Goal: Information Seeking & Learning: Learn about a topic

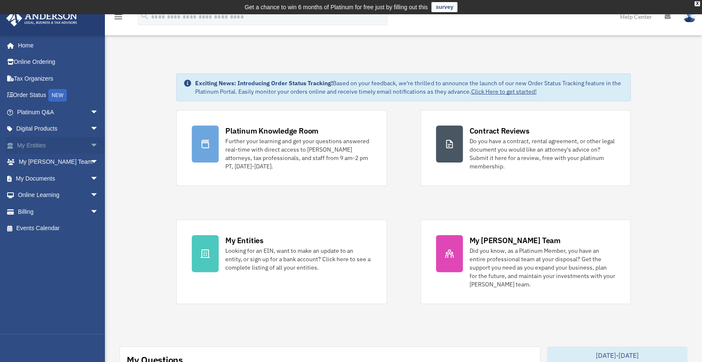
click at [35, 146] on link "My Entities arrow_drop_down" at bounding box center [58, 145] width 105 height 17
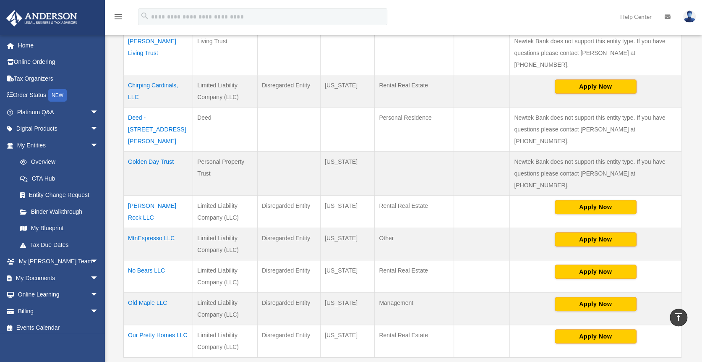
scroll to position [286, 0]
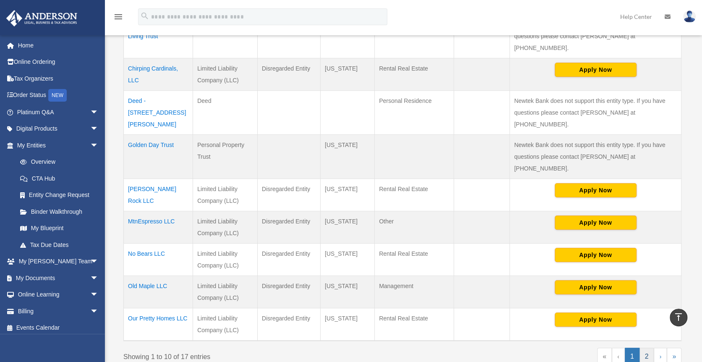
click at [650, 348] on link "2" at bounding box center [647, 357] width 15 height 18
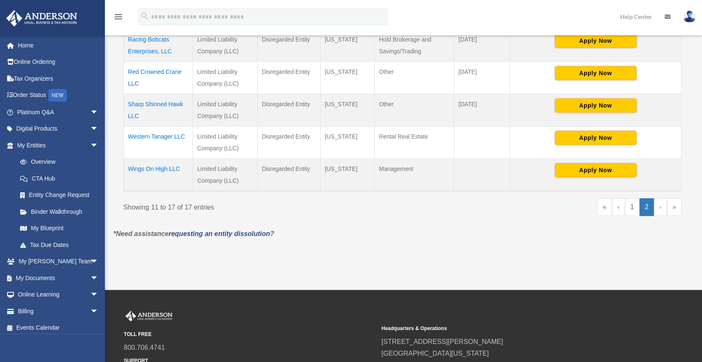
scroll to position [313, 0]
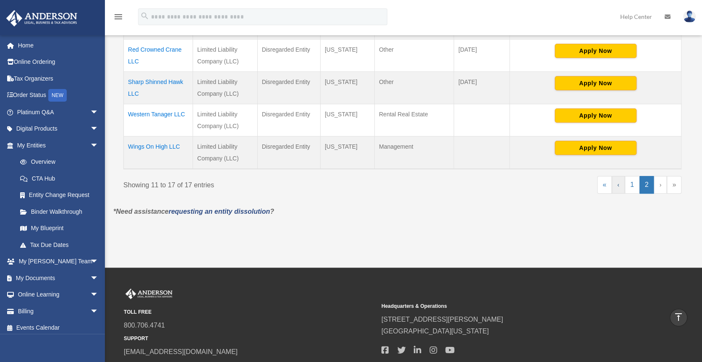
click at [619, 183] on link "‹" at bounding box center [618, 185] width 13 height 18
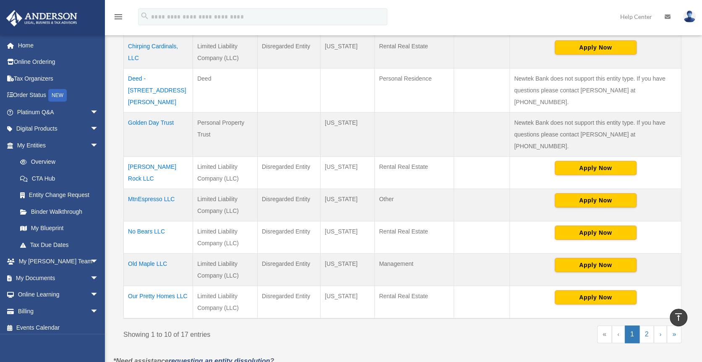
scroll to position [319, 0]
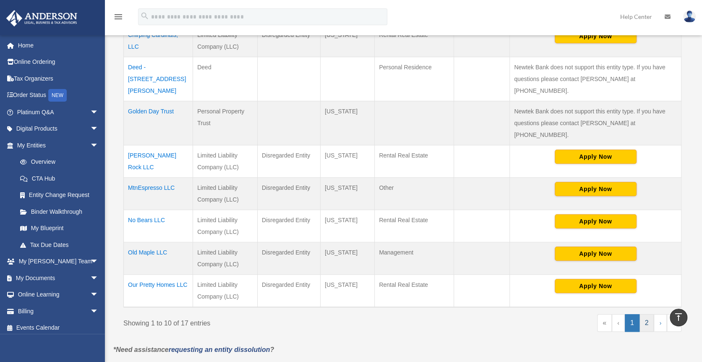
click at [648, 314] on link "2" at bounding box center [647, 323] width 15 height 18
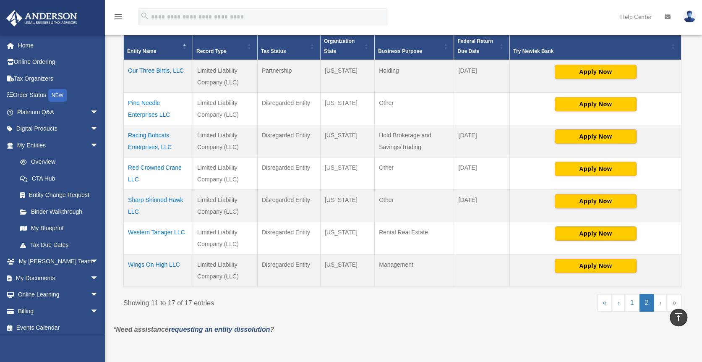
scroll to position [190, 0]
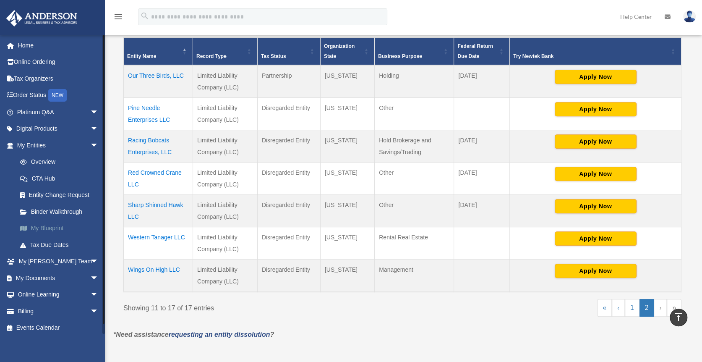
click at [45, 230] on link "My Blueprint" at bounding box center [62, 228] width 100 height 17
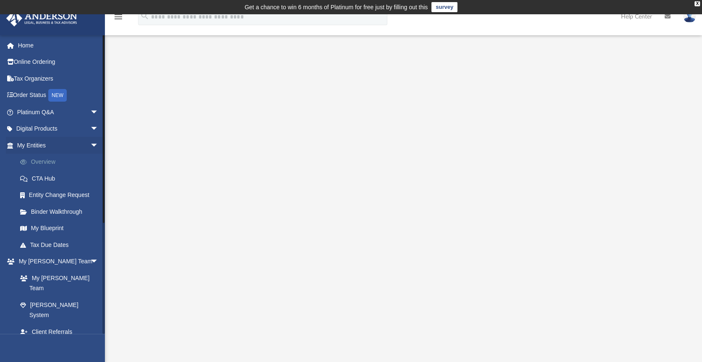
click at [42, 160] on link "Overview" at bounding box center [62, 162] width 100 height 17
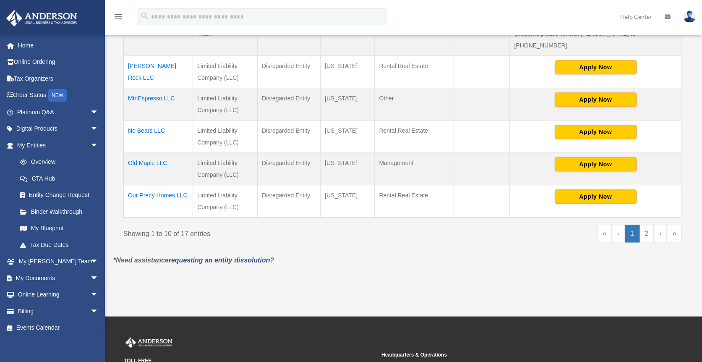
scroll to position [431, 0]
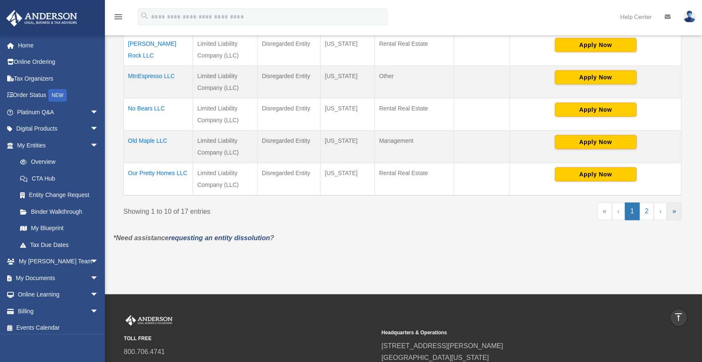
click at [676, 202] on link "»" at bounding box center [674, 211] width 15 height 18
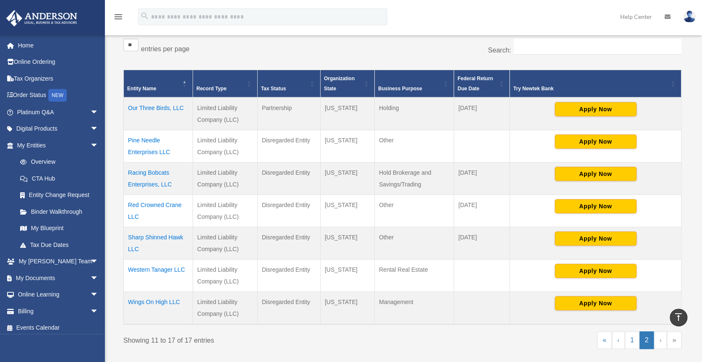
scroll to position [156, 0]
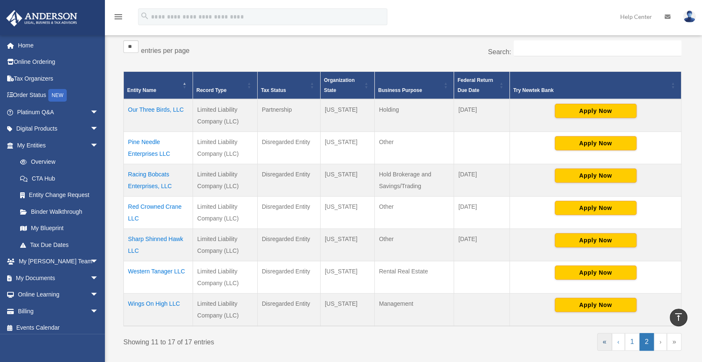
click at [604, 340] on link "«" at bounding box center [604, 342] width 15 height 18
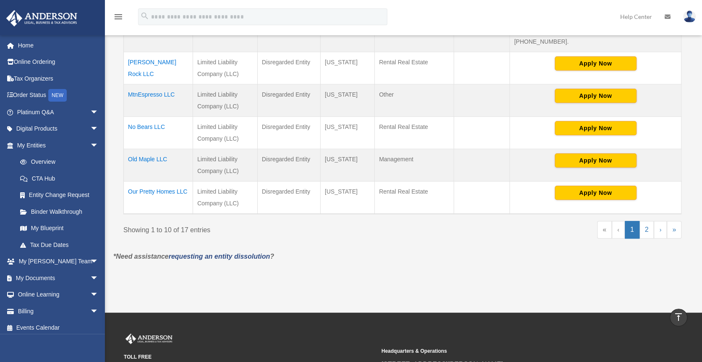
click at [606, 221] on link "«" at bounding box center [604, 230] width 15 height 18
click at [607, 199] on div "** ** ** *** entries per page Search: Entity Name Record Type Tax Status Organi…" at bounding box center [402, 15] width 567 height 471
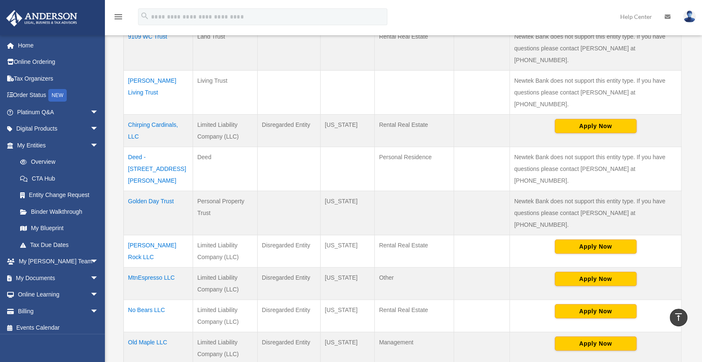
scroll to position [269, 0]
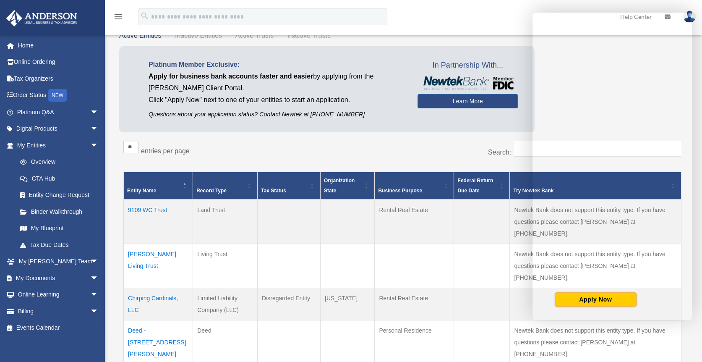
scroll to position [372, 0]
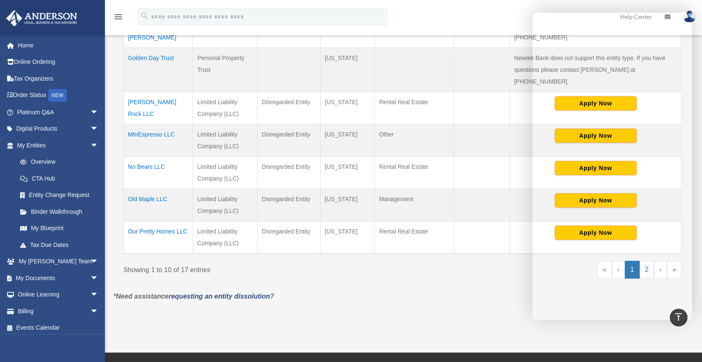
click at [464, 263] on div "Do you really want to log out? Yes No Entities, Trusts, and Deeds Active Entiti…" at bounding box center [402, 4] width 591 height 620
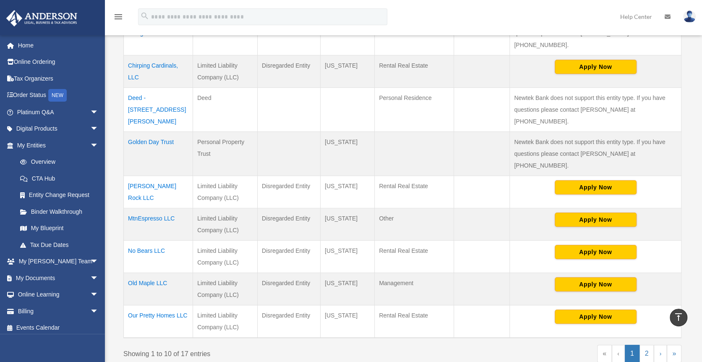
scroll to position [272, 0]
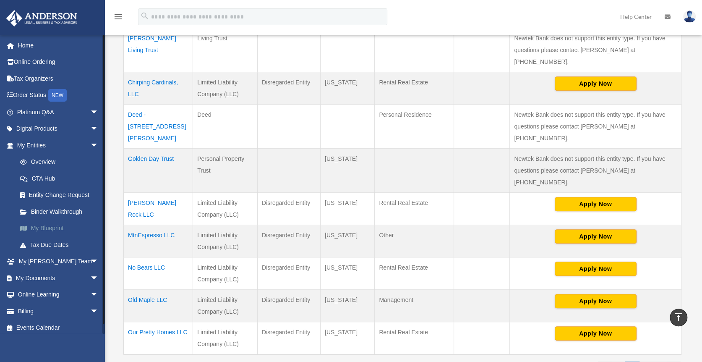
click at [41, 225] on link "My Blueprint" at bounding box center [62, 228] width 100 height 17
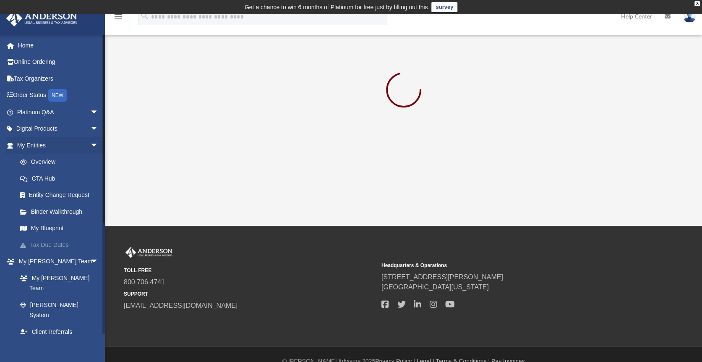
click at [54, 242] on link "Tax Due Dates" at bounding box center [62, 244] width 100 height 17
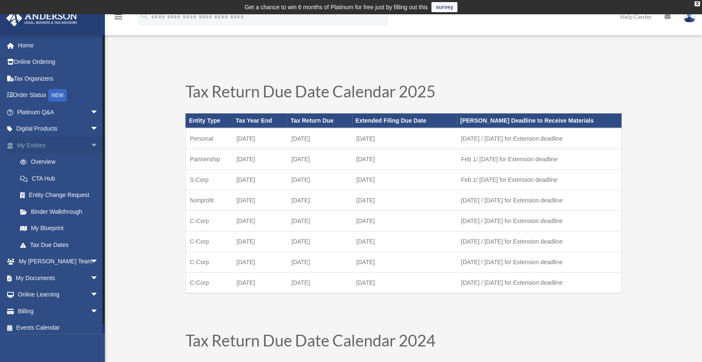
click at [37, 143] on link "My Entities arrow_drop_down" at bounding box center [58, 145] width 105 height 17
click at [45, 158] on link "Overview" at bounding box center [62, 162] width 100 height 17
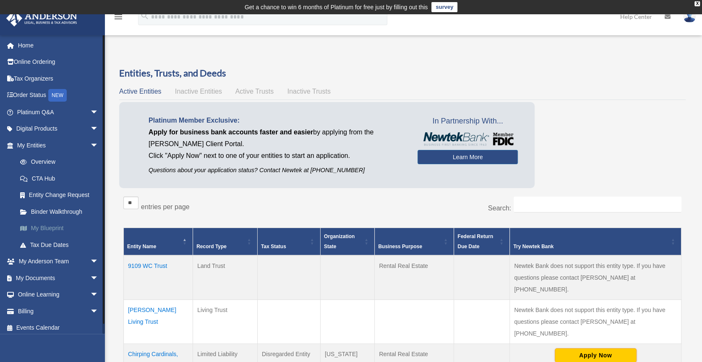
click at [36, 226] on link "My Blueprint" at bounding box center [62, 228] width 100 height 17
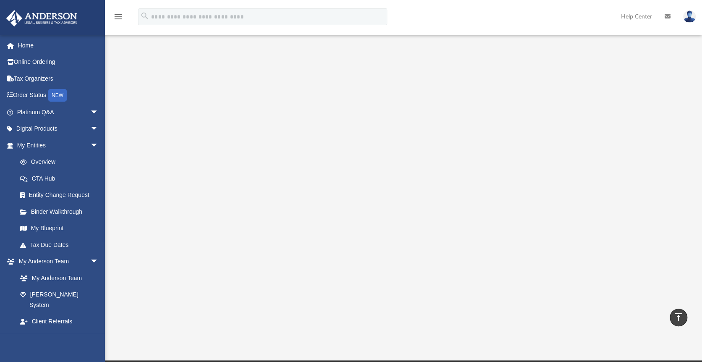
scroll to position [11, 0]
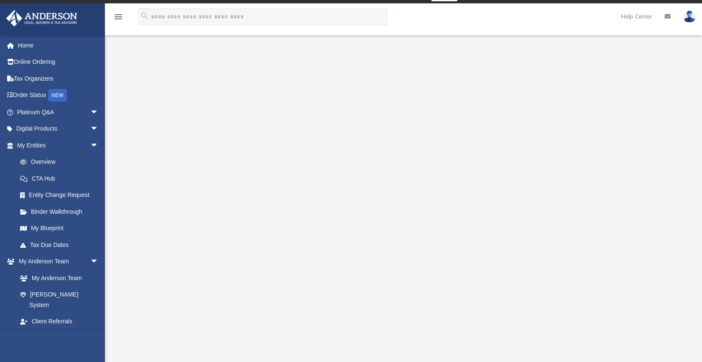
click at [674, 59] on div at bounding box center [403, 226] width 597 height 336
click at [645, 76] on div at bounding box center [404, 226] width 538 height 336
